Goal: Task Accomplishment & Management: Use online tool/utility

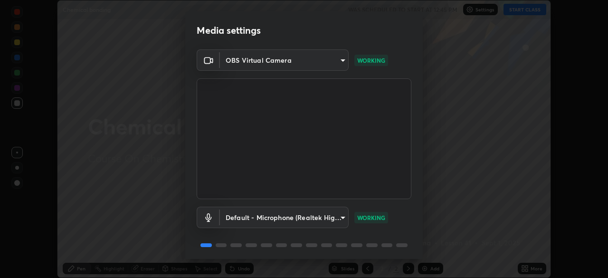
scroll to position [34, 0]
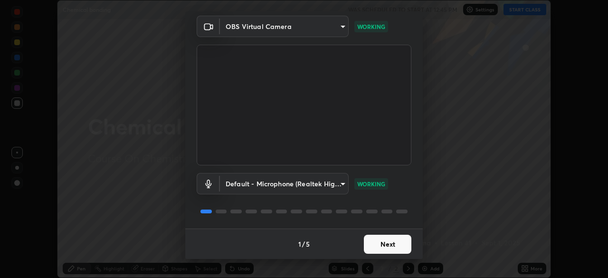
click at [394, 245] on button "Next" at bounding box center [388, 244] width 48 height 19
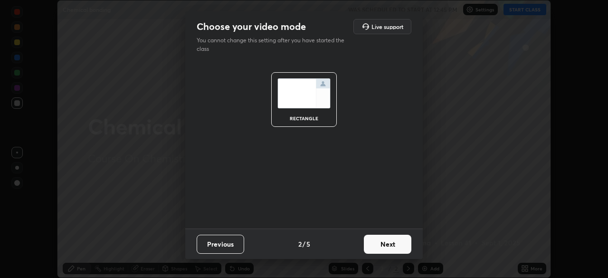
scroll to position [0, 0]
click at [399, 245] on button "Next" at bounding box center [388, 244] width 48 height 19
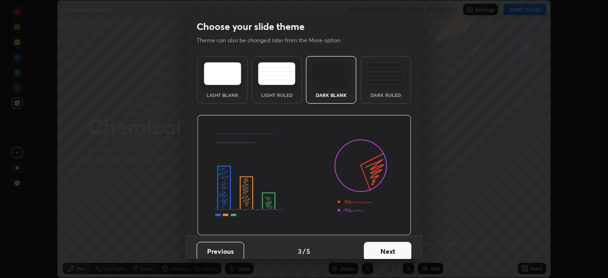
click at [405, 246] on button "Next" at bounding box center [388, 251] width 48 height 19
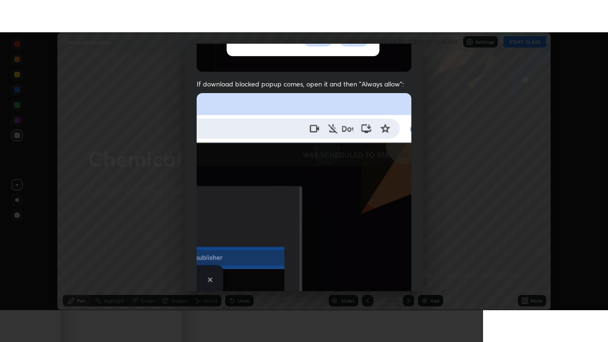
scroll to position [228, 0]
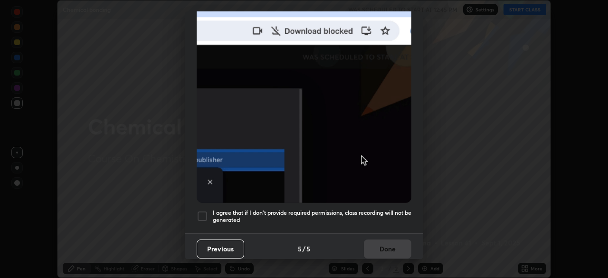
click at [395, 209] on h5 "I agree that if I don't provide required permissions, class recording will not …" at bounding box center [312, 216] width 199 height 15
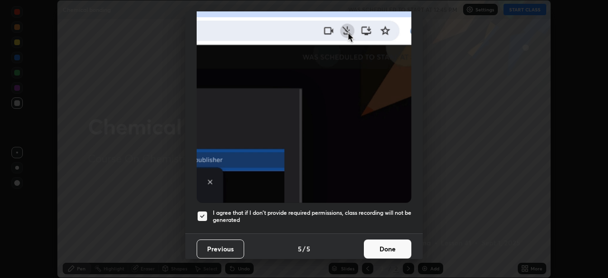
click at [390, 245] on button "Done" at bounding box center [388, 249] width 48 height 19
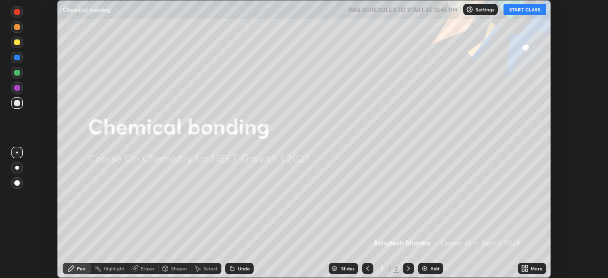
click at [531, 269] on div "More" at bounding box center [537, 268] width 12 height 5
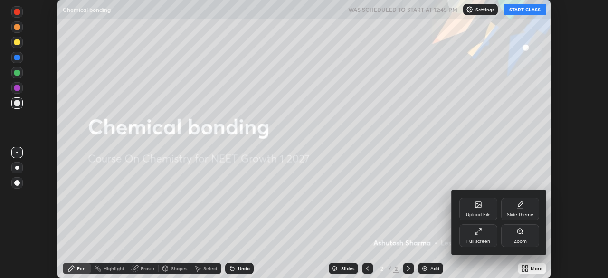
click at [480, 237] on div "Full screen" at bounding box center [479, 235] width 38 height 23
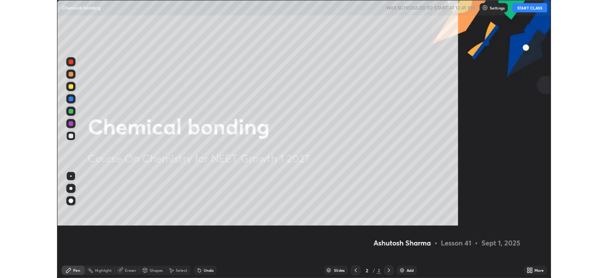
scroll to position [342, 608]
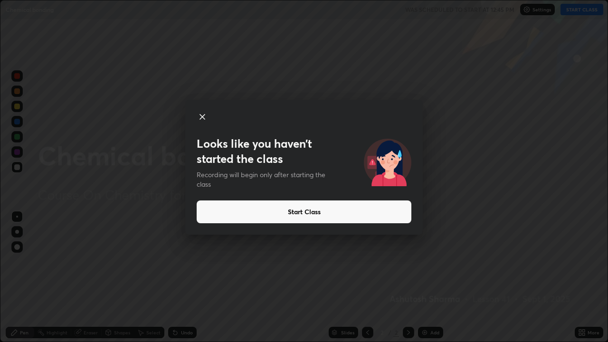
click at [381, 212] on button "Start Class" at bounding box center [304, 212] width 215 height 23
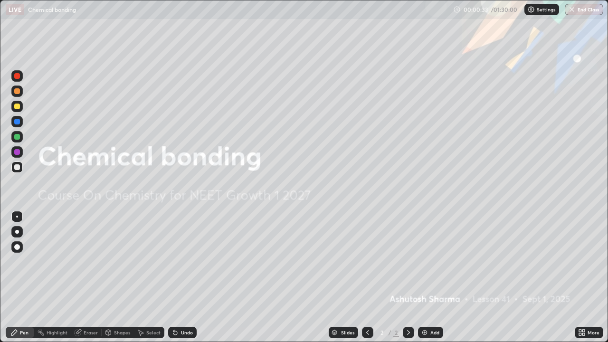
click at [423, 278] on img at bounding box center [425, 333] width 8 height 8
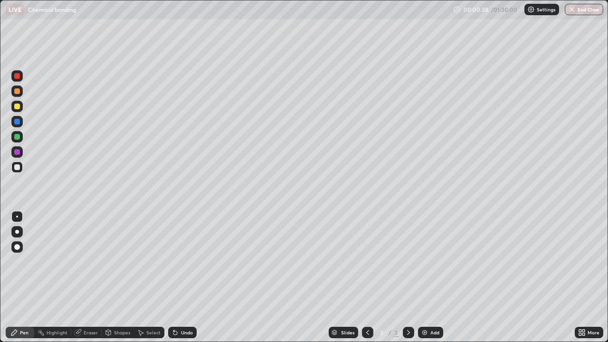
click at [17, 232] on div at bounding box center [17, 232] width 4 height 4
click at [18, 77] on div at bounding box center [17, 76] width 6 height 6
click at [183, 278] on div "Undo" at bounding box center [187, 332] width 12 height 5
click at [19, 169] on div at bounding box center [17, 167] width 6 height 6
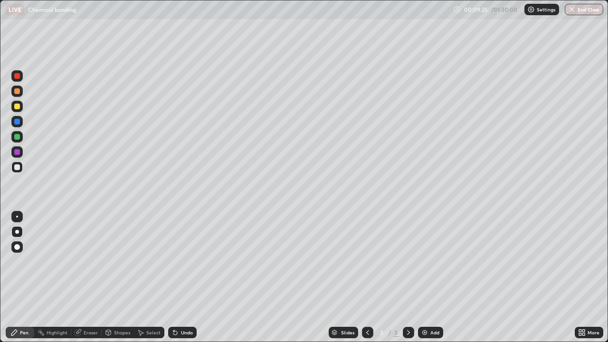
click at [17, 110] on div at bounding box center [16, 106] width 11 height 11
click at [18, 92] on div at bounding box center [17, 91] width 6 height 6
click at [17, 123] on div at bounding box center [17, 122] width 6 height 6
click at [431, 278] on div "Add" at bounding box center [435, 332] width 9 height 5
click at [367, 278] on icon at bounding box center [368, 333] width 8 height 8
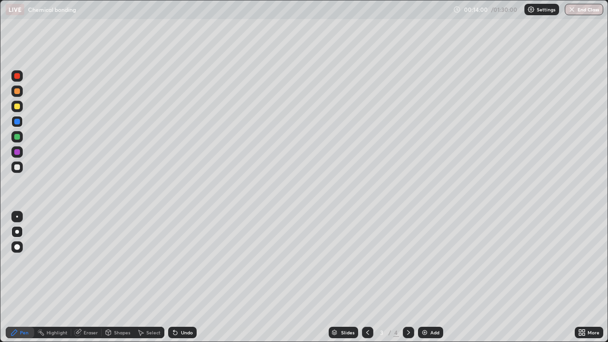
click at [432, 278] on div "Add" at bounding box center [430, 332] width 25 height 11
click at [18, 166] on div at bounding box center [17, 167] width 6 height 6
click at [19, 106] on div at bounding box center [17, 107] width 6 height 6
click at [18, 152] on div at bounding box center [17, 152] width 6 height 6
click at [183, 278] on div "Undo" at bounding box center [187, 332] width 12 height 5
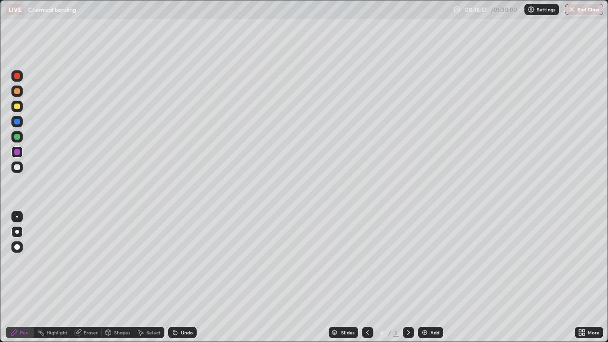
click at [183, 278] on div "Undo" at bounding box center [187, 332] width 12 height 5
click at [180, 278] on div "Undo" at bounding box center [182, 332] width 29 height 11
click at [179, 278] on div "Undo" at bounding box center [182, 332] width 29 height 11
click at [184, 278] on div "Undo" at bounding box center [187, 332] width 12 height 5
click at [428, 278] on div "Add" at bounding box center [430, 332] width 25 height 11
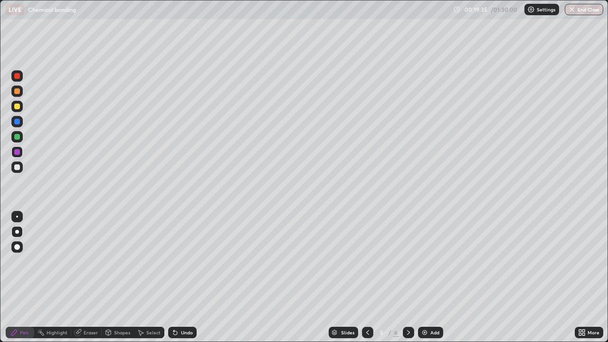
click at [19, 108] on div at bounding box center [17, 107] width 6 height 6
click at [18, 169] on div at bounding box center [17, 167] width 6 height 6
click at [18, 166] on div at bounding box center [17, 167] width 6 height 6
click at [19, 150] on div at bounding box center [17, 152] width 6 height 6
click at [432, 278] on div "Add" at bounding box center [435, 332] width 9 height 5
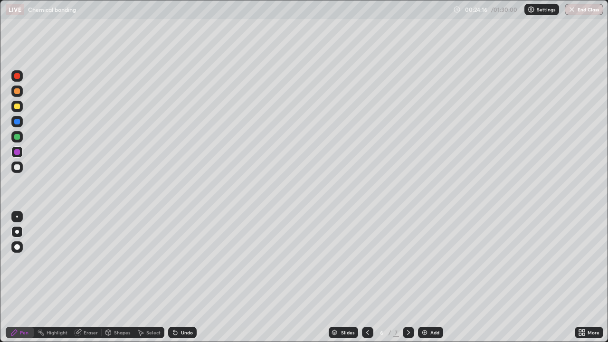
click at [20, 137] on div at bounding box center [16, 136] width 11 height 11
click at [177, 278] on icon at bounding box center [176, 333] width 8 height 8
click at [178, 278] on icon at bounding box center [176, 333] width 8 height 8
click at [179, 278] on div "Undo" at bounding box center [182, 332] width 29 height 11
click at [182, 278] on div "Undo" at bounding box center [187, 332] width 12 height 5
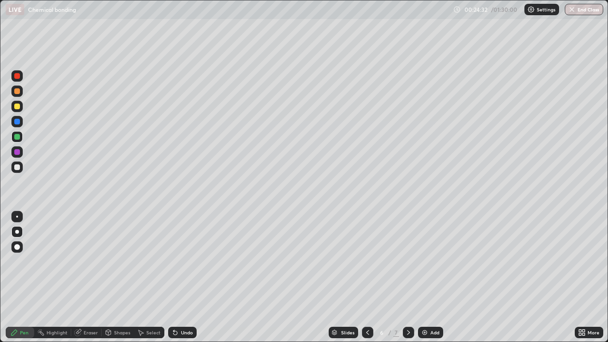
click at [184, 278] on div "Undo" at bounding box center [187, 332] width 12 height 5
click at [183, 278] on div "Undo" at bounding box center [187, 332] width 12 height 5
click at [18, 109] on div at bounding box center [17, 107] width 6 height 6
click at [178, 278] on div "Undo" at bounding box center [182, 332] width 29 height 11
click at [181, 278] on div "Undo" at bounding box center [187, 332] width 12 height 5
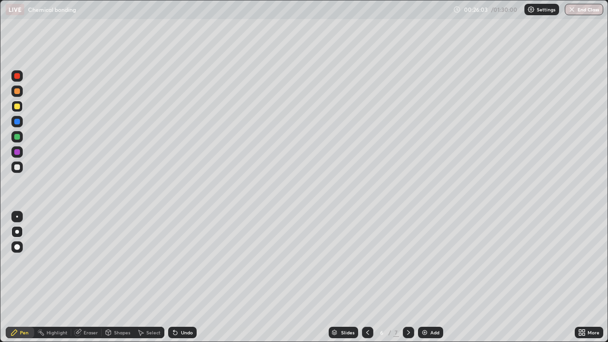
click at [183, 278] on div "Undo" at bounding box center [187, 332] width 12 height 5
click at [19, 169] on div at bounding box center [17, 167] width 6 height 6
click at [367, 278] on icon at bounding box center [368, 333] width 8 height 8
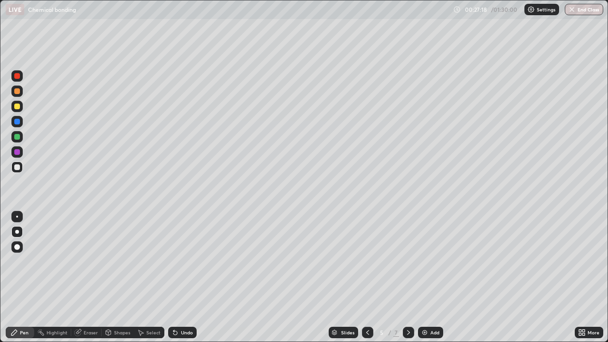
click at [408, 278] on icon at bounding box center [408, 332] width 3 height 5
click at [366, 278] on icon at bounding box center [368, 333] width 8 height 8
click at [19, 153] on div at bounding box center [17, 152] width 6 height 6
click at [407, 278] on icon at bounding box center [408, 332] width 3 height 5
click at [431, 278] on div "Add" at bounding box center [435, 332] width 9 height 5
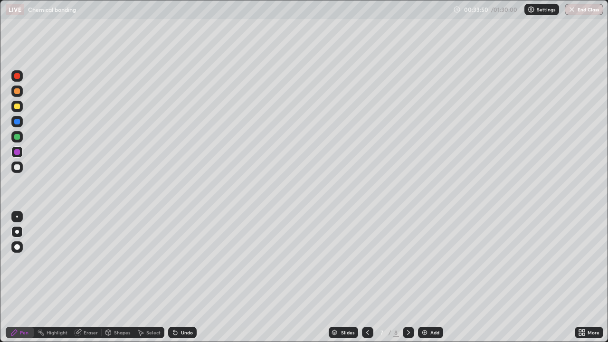
click at [17, 111] on div at bounding box center [16, 106] width 11 height 11
click at [18, 167] on div at bounding box center [17, 167] width 6 height 6
click at [431, 278] on div "Add" at bounding box center [435, 332] width 9 height 5
click at [368, 278] on icon at bounding box center [368, 333] width 8 height 8
click at [431, 278] on div "Add" at bounding box center [435, 332] width 9 height 5
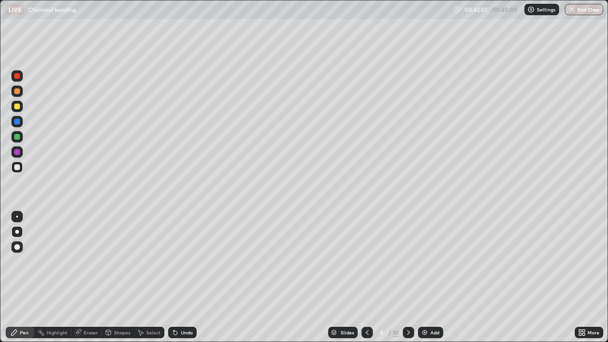
click at [17, 107] on div at bounding box center [17, 107] width 6 height 6
click at [90, 278] on div "Eraser" at bounding box center [91, 332] width 14 height 5
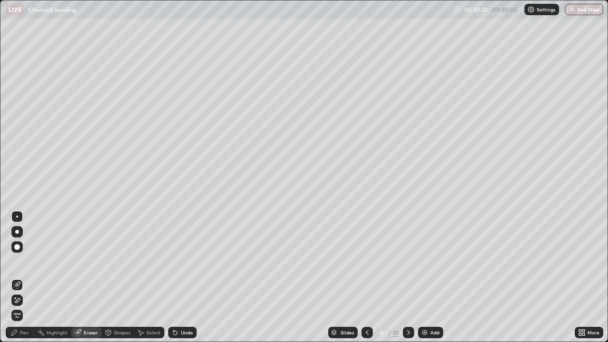
click at [26, 278] on div "Pen" at bounding box center [24, 332] width 9 height 5
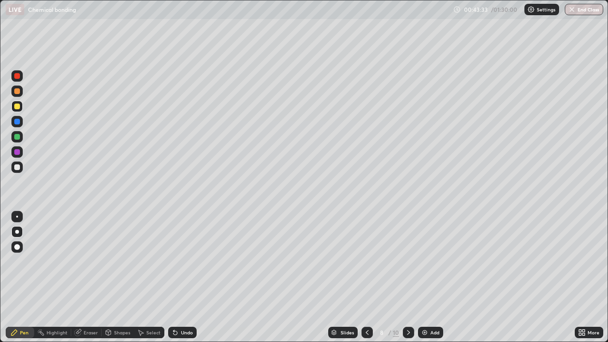
click at [19, 135] on div at bounding box center [17, 137] width 6 height 6
click at [424, 278] on img at bounding box center [425, 333] width 8 height 8
click at [18, 78] on div at bounding box center [17, 76] width 6 height 6
click at [185, 278] on div "Undo" at bounding box center [187, 332] width 12 height 5
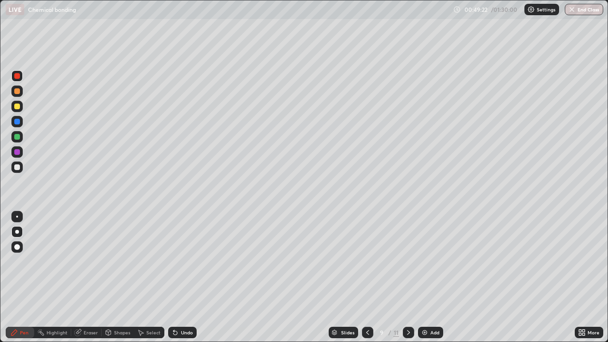
click at [22, 169] on div at bounding box center [16, 167] width 11 height 11
click at [428, 278] on div "Add" at bounding box center [430, 332] width 25 height 11
click at [22, 109] on div at bounding box center [16, 106] width 11 height 11
click at [423, 278] on img at bounding box center [425, 333] width 8 height 8
click at [19, 136] on div at bounding box center [17, 137] width 6 height 6
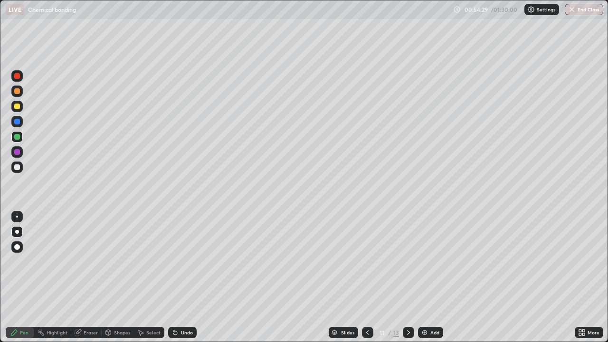
click at [427, 278] on img at bounding box center [425, 333] width 8 height 8
click at [18, 152] on div at bounding box center [17, 152] width 6 height 6
click at [178, 278] on div "Undo" at bounding box center [182, 332] width 29 height 11
click at [19, 169] on div at bounding box center [17, 167] width 6 height 6
click at [432, 278] on div "Add" at bounding box center [435, 332] width 9 height 5
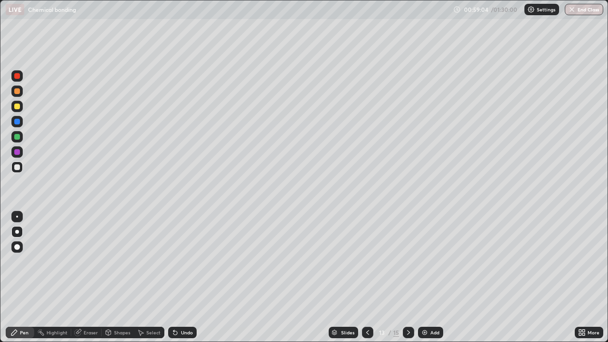
click at [367, 278] on icon at bounding box center [368, 333] width 8 height 8
click at [16, 108] on div at bounding box center [17, 107] width 6 height 6
click at [431, 278] on div "Add" at bounding box center [435, 332] width 9 height 5
click at [19, 137] on div at bounding box center [17, 137] width 6 height 6
click at [366, 278] on icon at bounding box center [368, 333] width 8 height 8
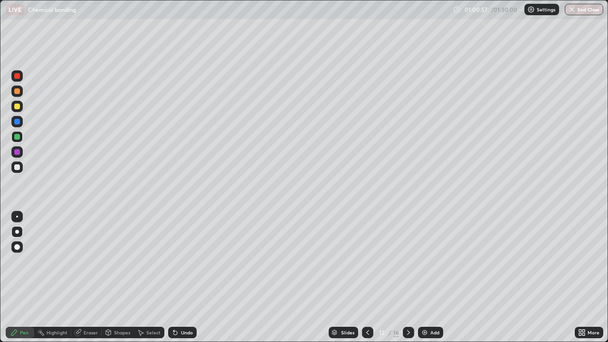
click at [408, 278] on icon at bounding box center [409, 333] width 8 height 8
click at [182, 278] on div "Undo" at bounding box center [187, 332] width 12 height 5
click at [22, 170] on div at bounding box center [16, 167] width 11 height 11
click at [18, 155] on div at bounding box center [16, 151] width 11 height 11
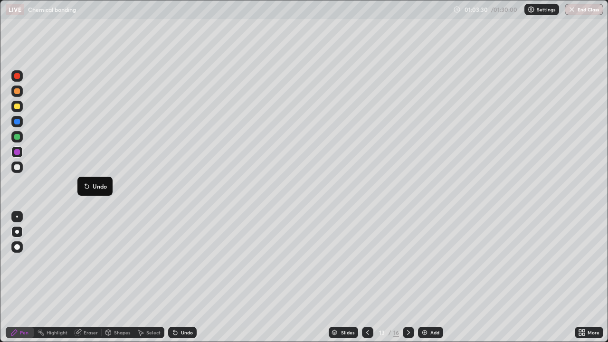
click at [83, 184] on button "Undo" at bounding box center [95, 186] width 28 height 11
click at [16, 107] on div at bounding box center [17, 107] width 6 height 6
click at [426, 278] on img at bounding box center [425, 333] width 8 height 8
click at [182, 278] on div "Undo" at bounding box center [187, 332] width 12 height 5
click at [183, 278] on div "Undo" at bounding box center [187, 332] width 12 height 5
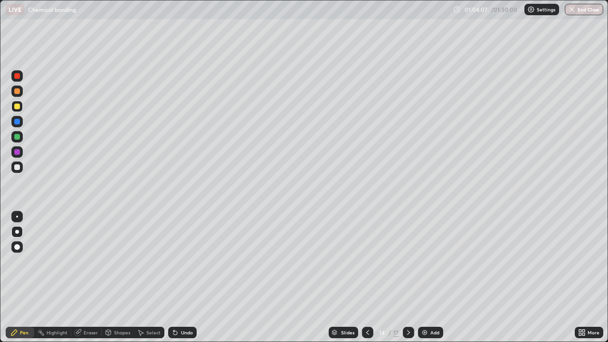
click at [181, 278] on div "Undo" at bounding box center [187, 332] width 12 height 5
click at [367, 278] on icon at bounding box center [368, 333] width 8 height 8
click at [408, 278] on icon at bounding box center [409, 333] width 8 height 8
click at [431, 278] on div "Add" at bounding box center [435, 332] width 9 height 5
click at [19, 167] on div at bounding box center [17, 167] width 6 height 6
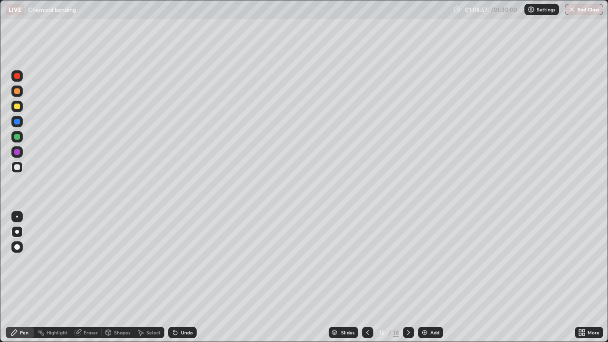
click at [18, 107] on div at bounding box center [17, 107] width 6 height 6
click at [15, 77] on div at bounding box center [17, 76] width 6 height 6
click at [15, 92] on div at bounding box center [17, 91] width 6 height 6
click at [366, 278] on icon at bounding box center [368, 333] width 8 height 8
click at [368, 278] on icon at bounding box center [368, 333] width 8 height 8
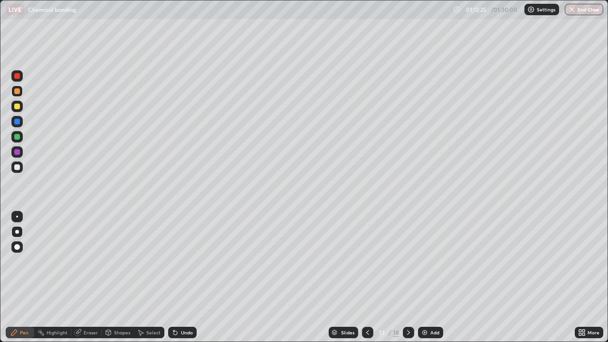
click at [403, 278] on div at bounding box center [408, 332] width 11 height 11
click at [407, 278] on icon at bounding box center [408, 332] width 3 height 5
click at [367, 278] on icon at bounding box center [368, 333] width 8 height 8
click at [369, 278] on div at bounding box center [367, 332] width 11 height 19
click at [431, 278] on div "Add" at bounding box center [435, 332] width 9 height 5
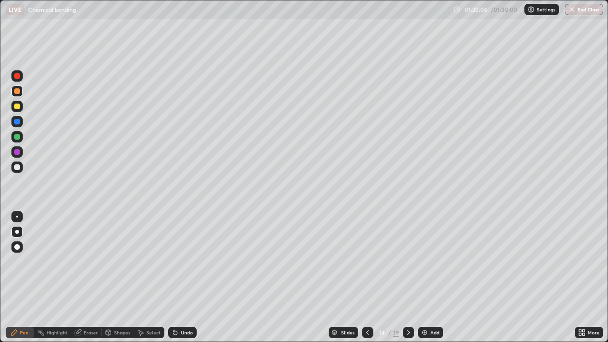
click at [87, 278] on div "Eraser" at bounding box center [91, 332] width 14 height 5
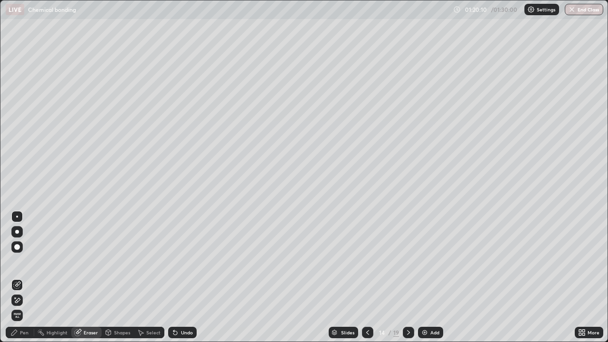
click at [22, 278] on div "Pen" at bounding box center [20, 332] width 29 height 11
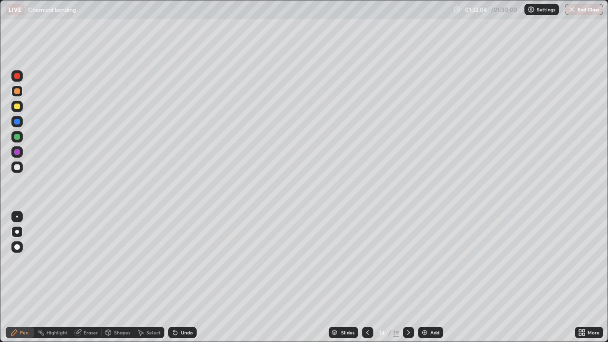
click at [432, 278] on div "Add" at bounding box center [435, 332] width 9 height 5
click at [175, 278] on icon at bounding box center [175, 333] width 4 height 4
click at [584, 278] on icon at bounding box center [584, 331] width 2 height 2
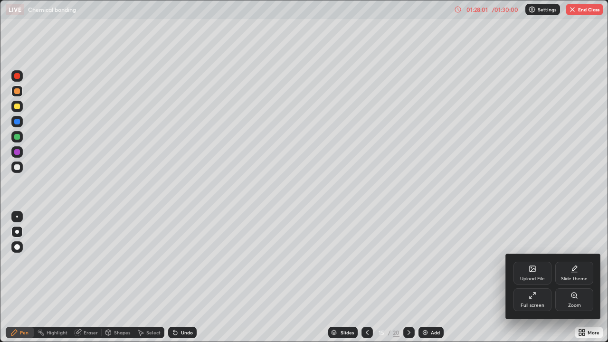
click at [539, 278] on div "Full screen" at bounding box center [533, 299] width 38 height 23
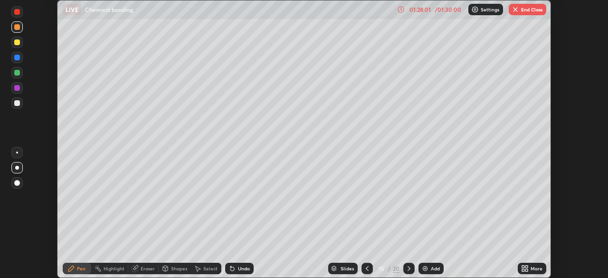
scroll to position [47248, 46918]
click at [529, 11] on button "End Class" at bounding box center [528, 9] width 38 height 11
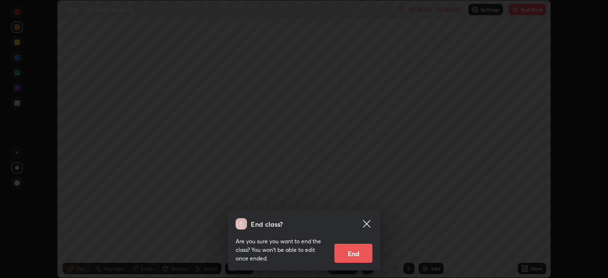
click at [367, 251] on button "End" at bounding box center [354, 253] width 38 height 19
